Goal: Subscribe to service/newsletter

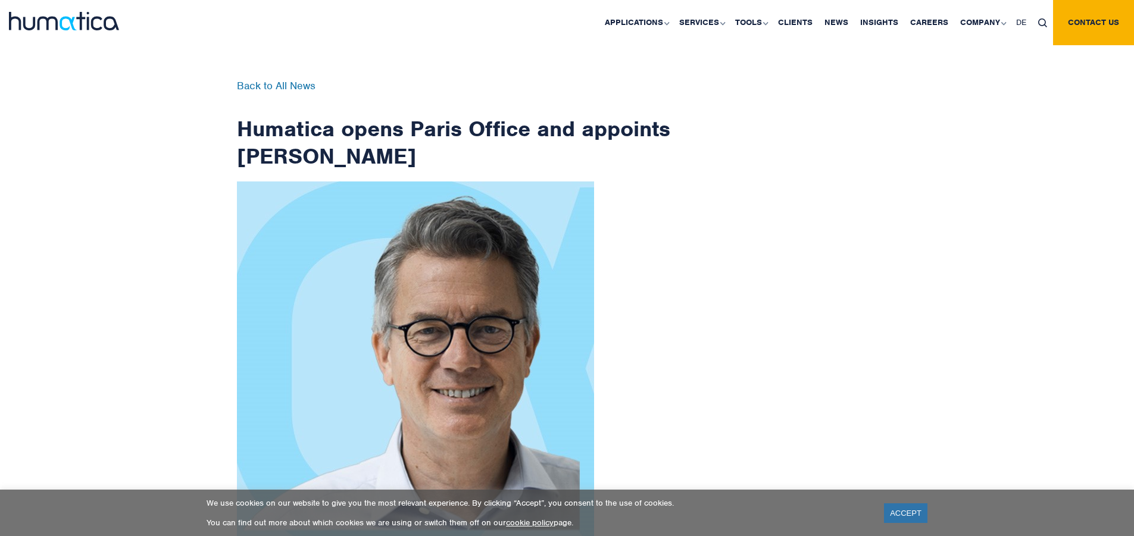
scroll to position [1899, 0]
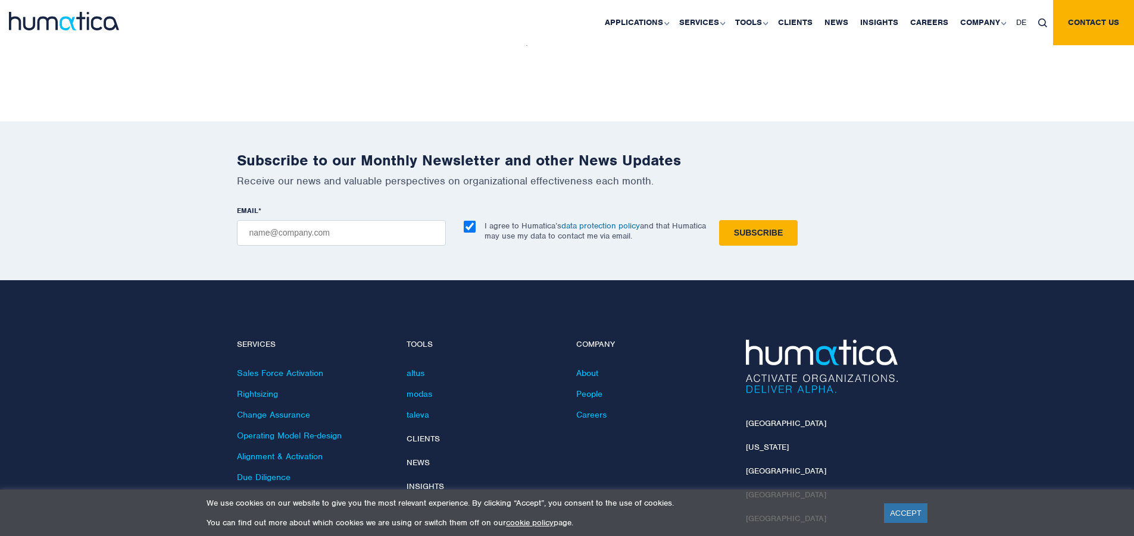
checkbox input "true"
type input "[EMAIL_ADDRESS][DOMAIN_NAME]"
click at [719, 220] on input "Subscribe" at bounding box center [758, 233] width 79 height 26
